Goal: Transaction & Acquisition: Purchase product/service

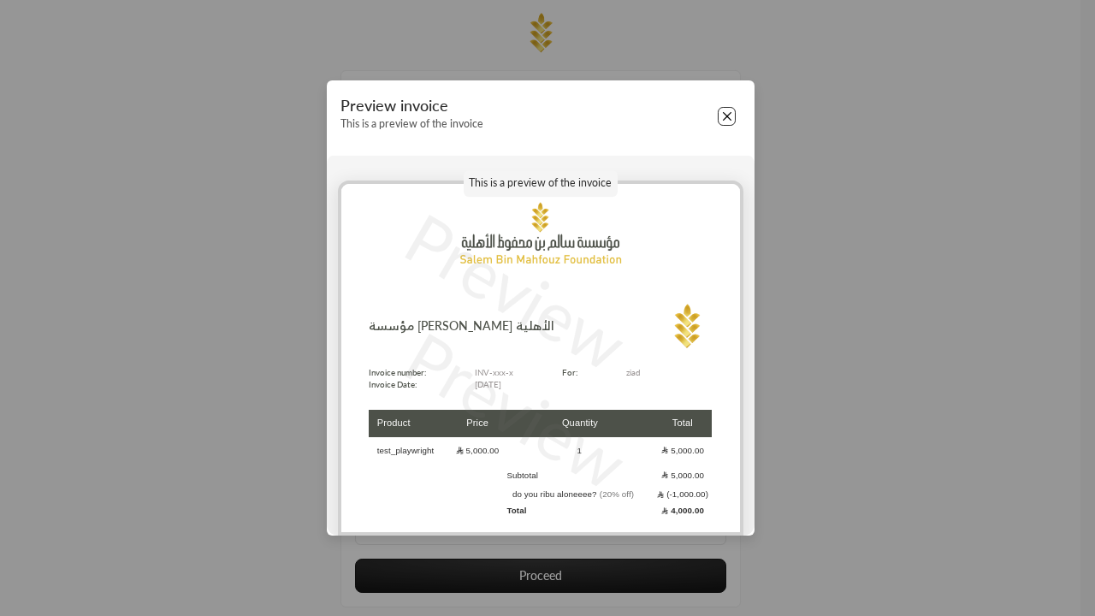
click at [726, 116] on button "Close" at bounding box center [727, 116] width 19 height 19
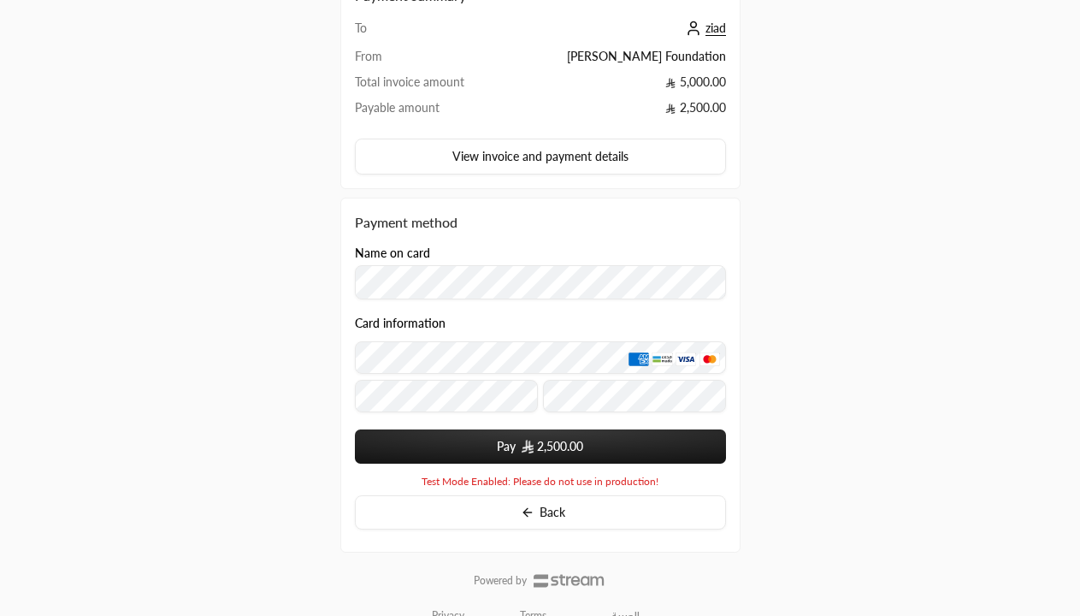
scroll to position [128, 0]
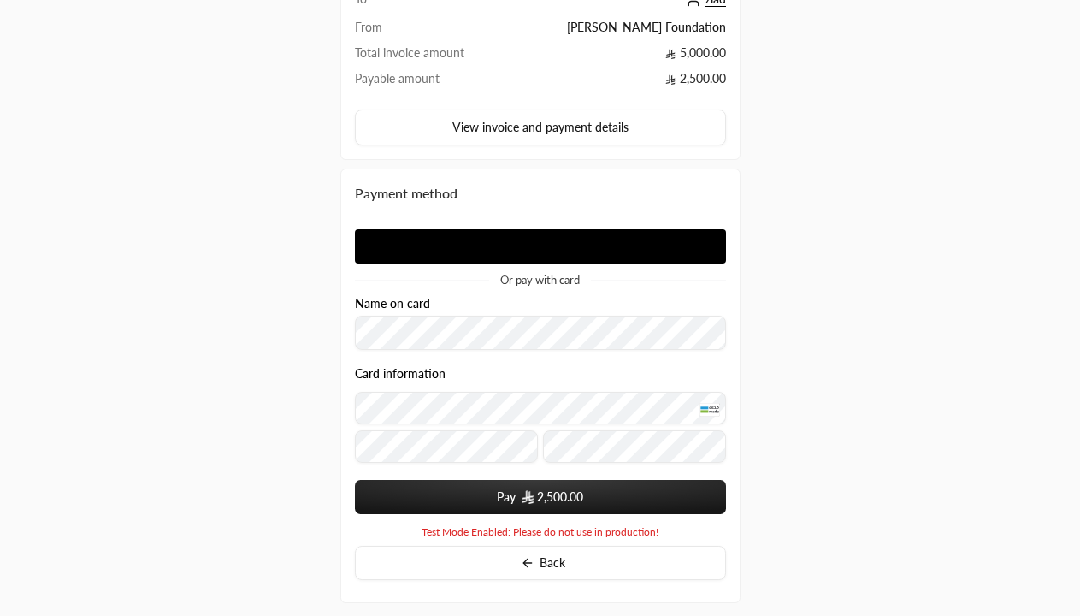
click at [540, 497] on span "2,500.00" at bounding box center [560, 496] width 46 height 17
